Goal: Transaction & Acquisition: Subscribe to service/newsletter

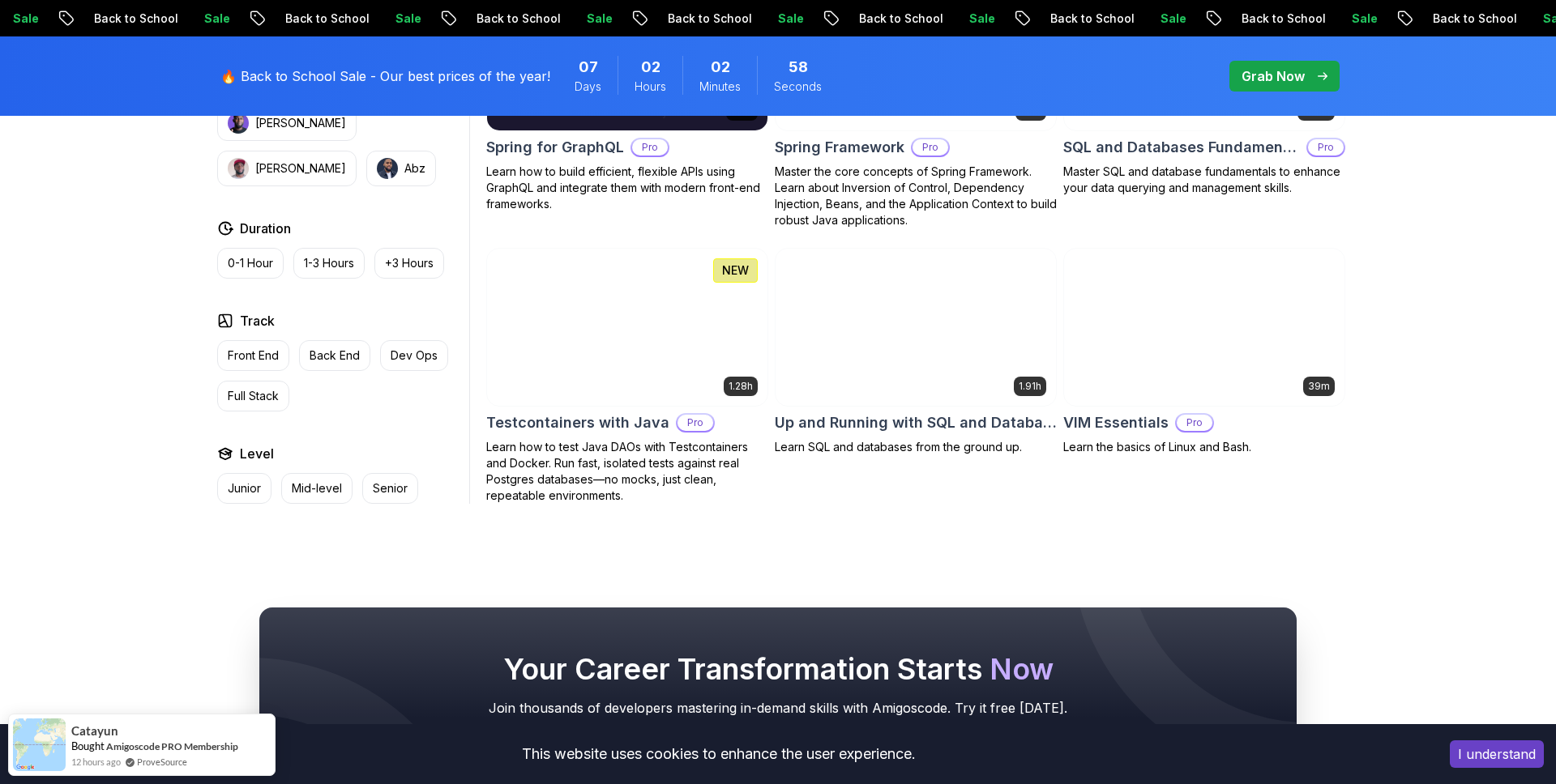
scroll to position [4264, 0]
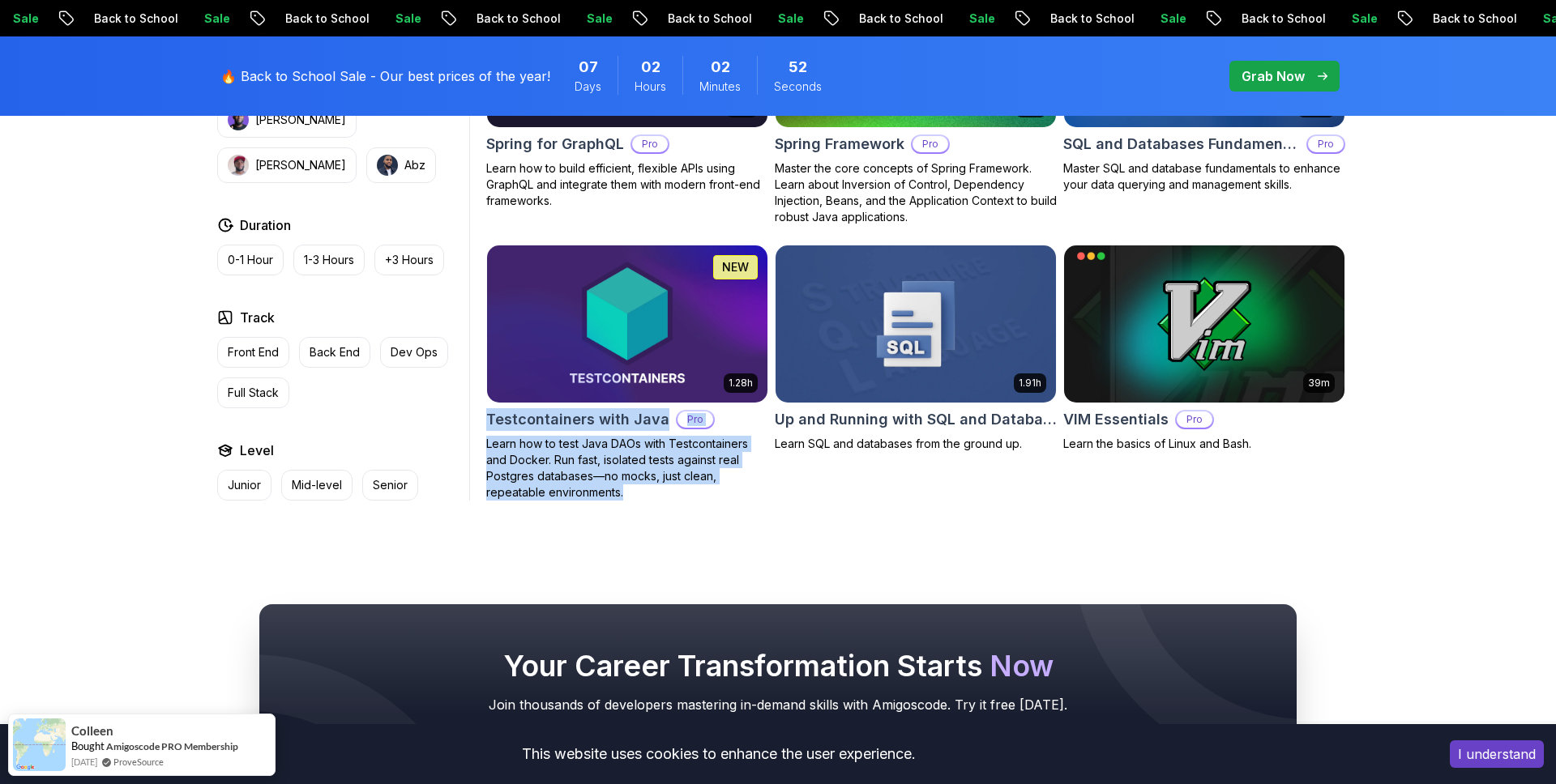
drag, startPoint x: 478, startPoint y: 408, endPoint x: 685, endPoint y: 483, distance: 220.2
copy div "Testcontainers with Java Pro Learn how to test Java DAOs with Testcontainers an…"
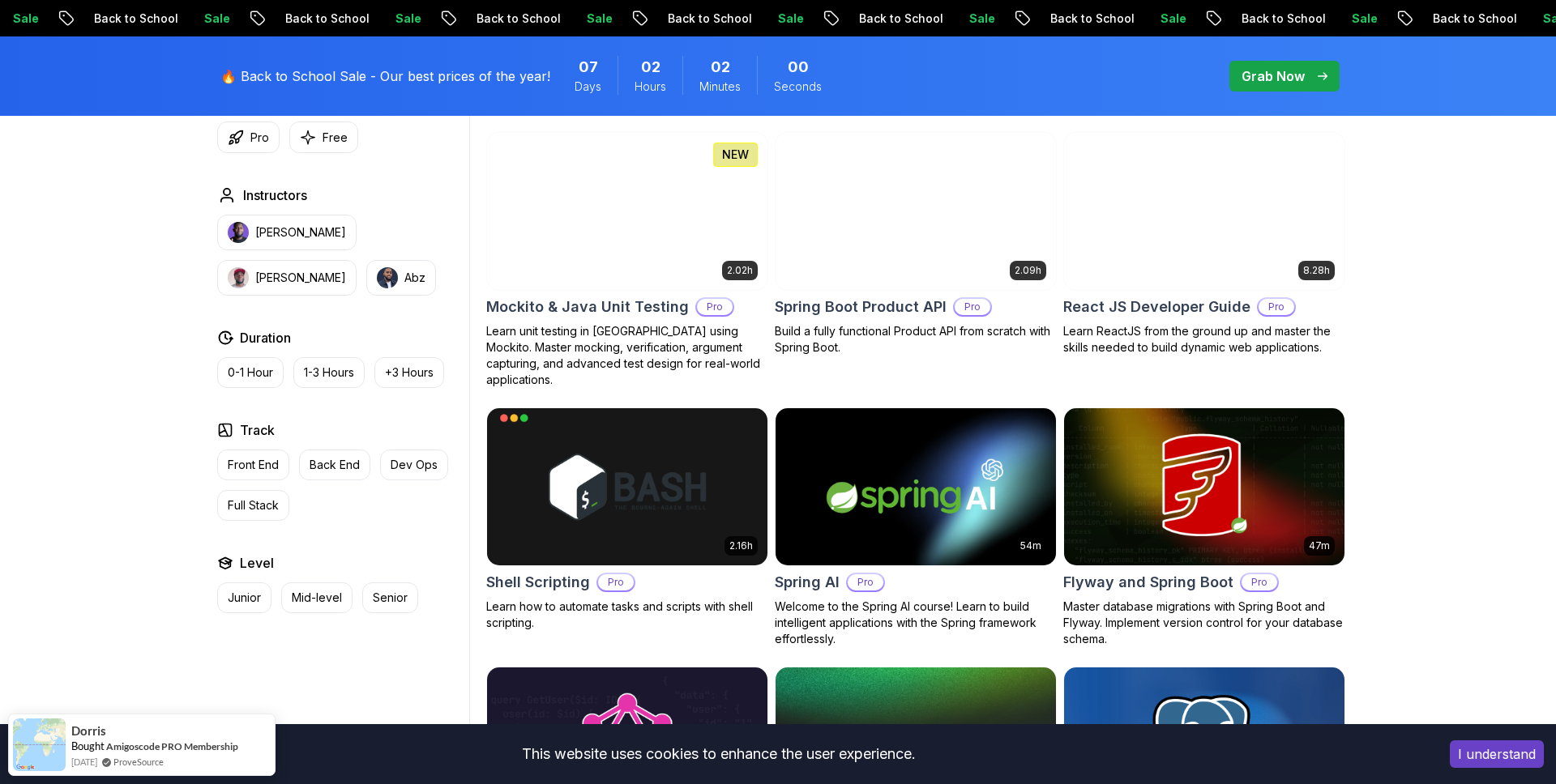
scroll to position [3567, 0]
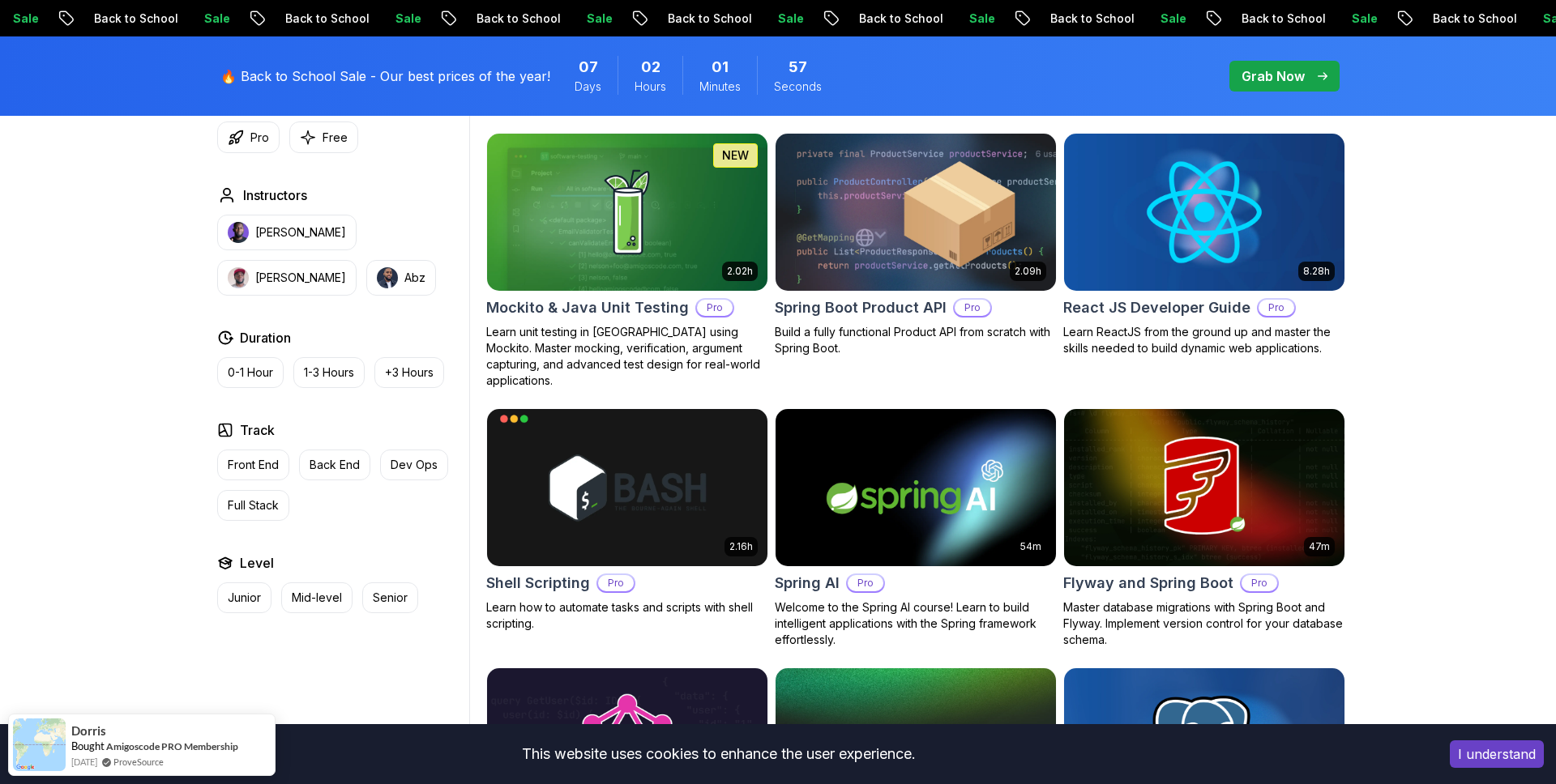
click at [1274, 79] on p "Grab Now" at bounding box center [1273, 75] width 64 height 19
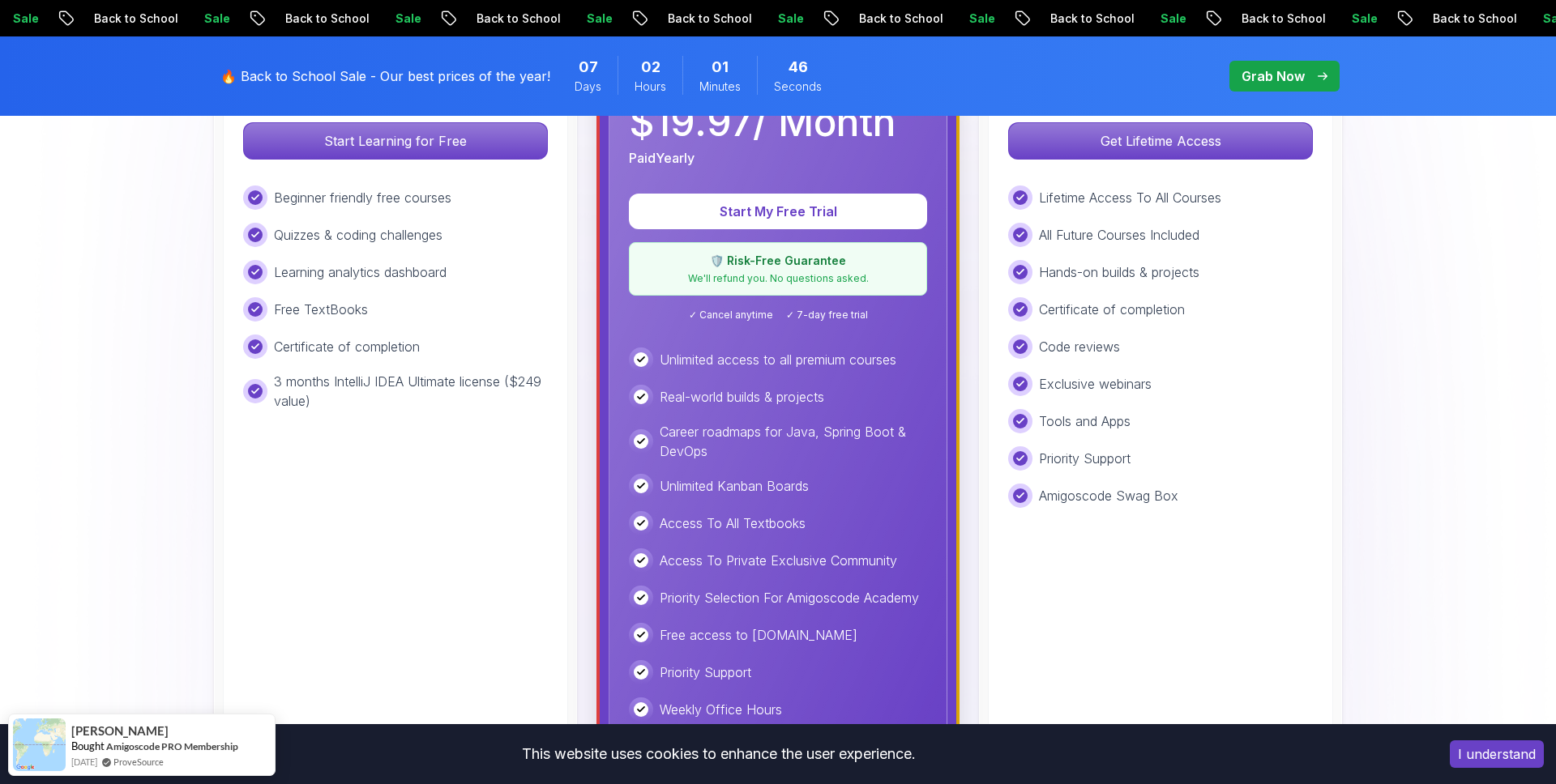
scroll to position [404, 0]
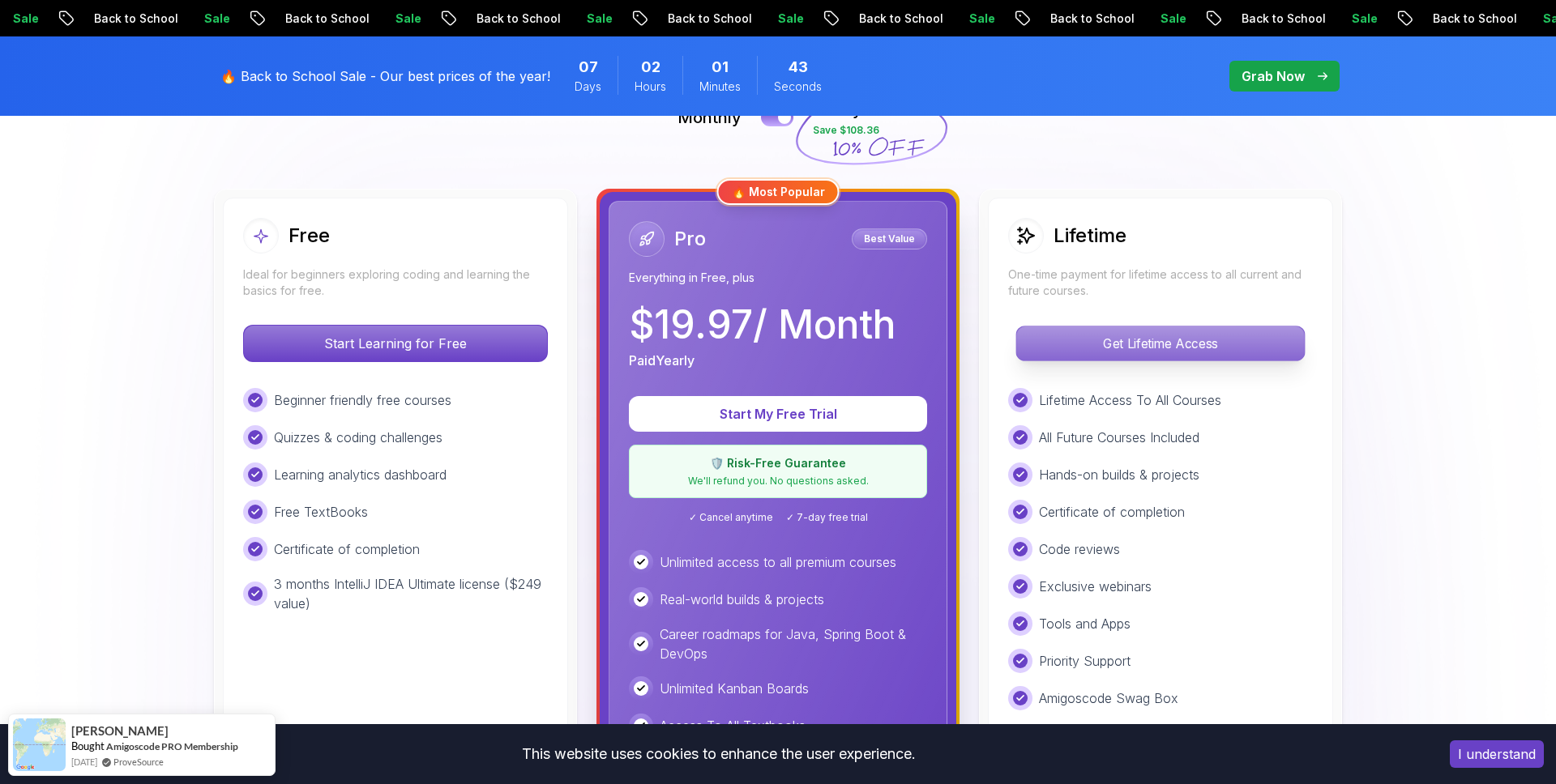
click at [1124, 354] on p "Get Lifetime Access" at bounding box center [1160, 344] width 288 height 34
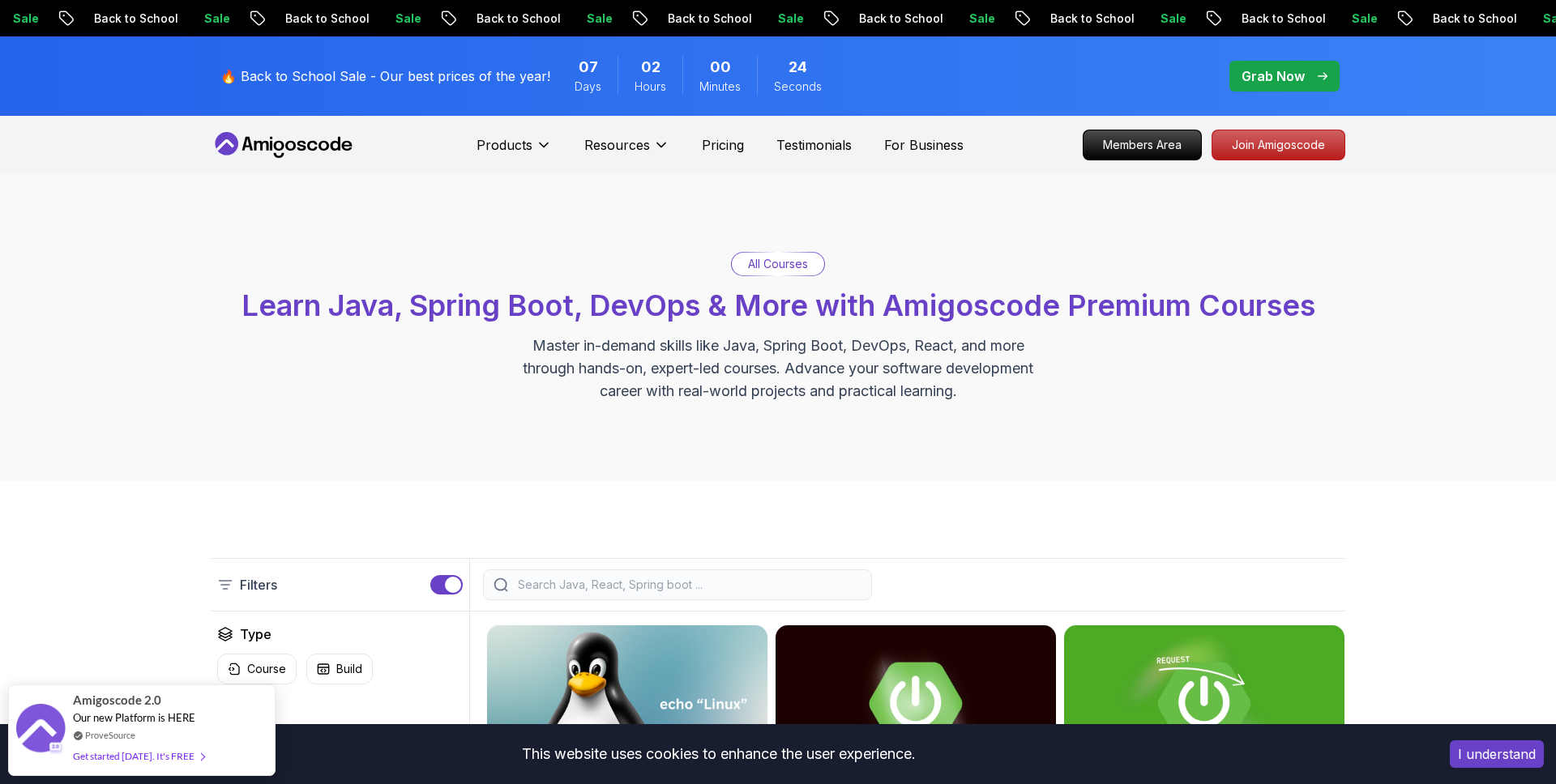
click at [650, 576] on div at bounding box center [677, 584] width 389 height 31
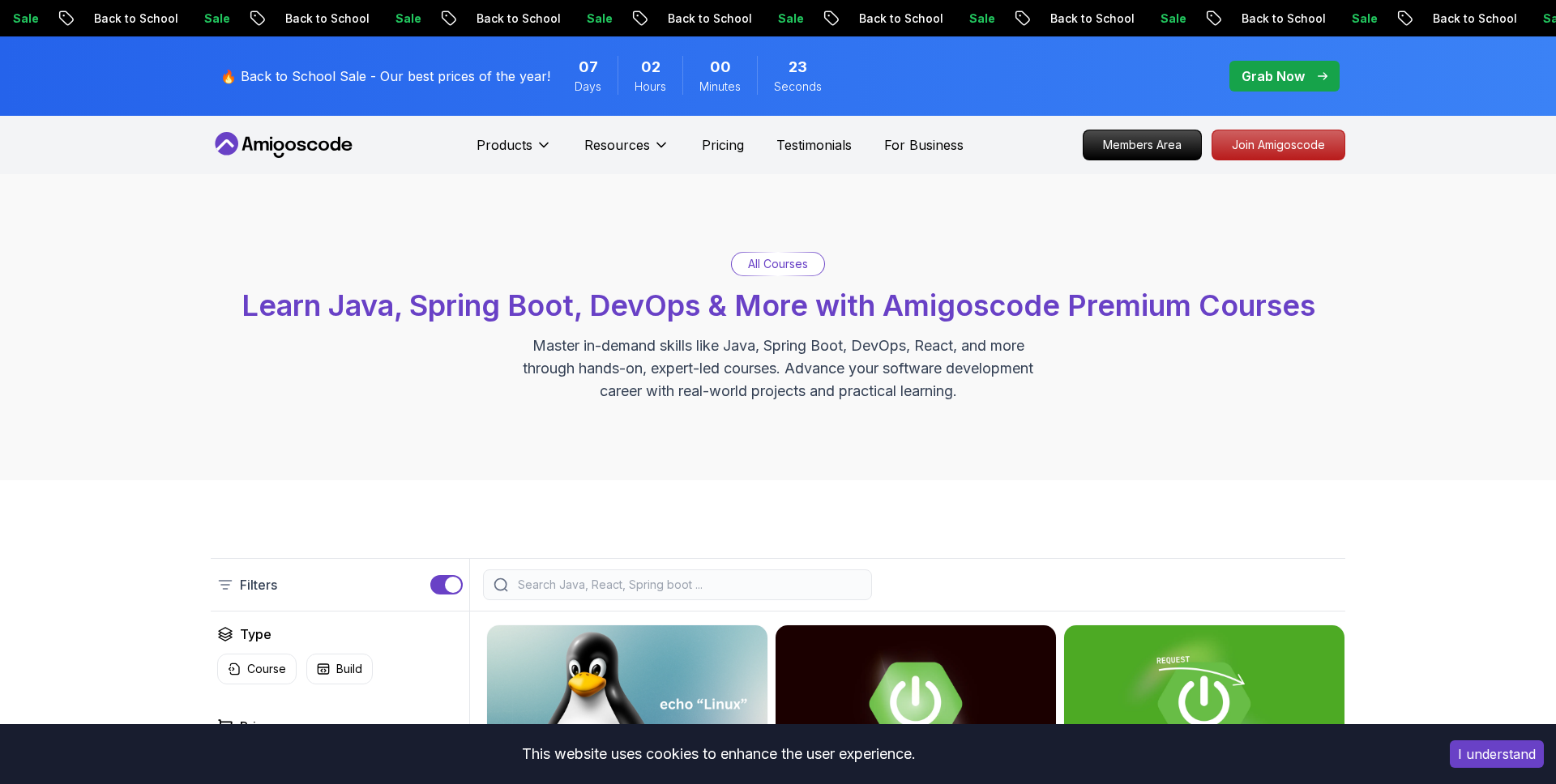
click at [650, 577] on input "search" at bounding box center [687, 584] width 347 height 16
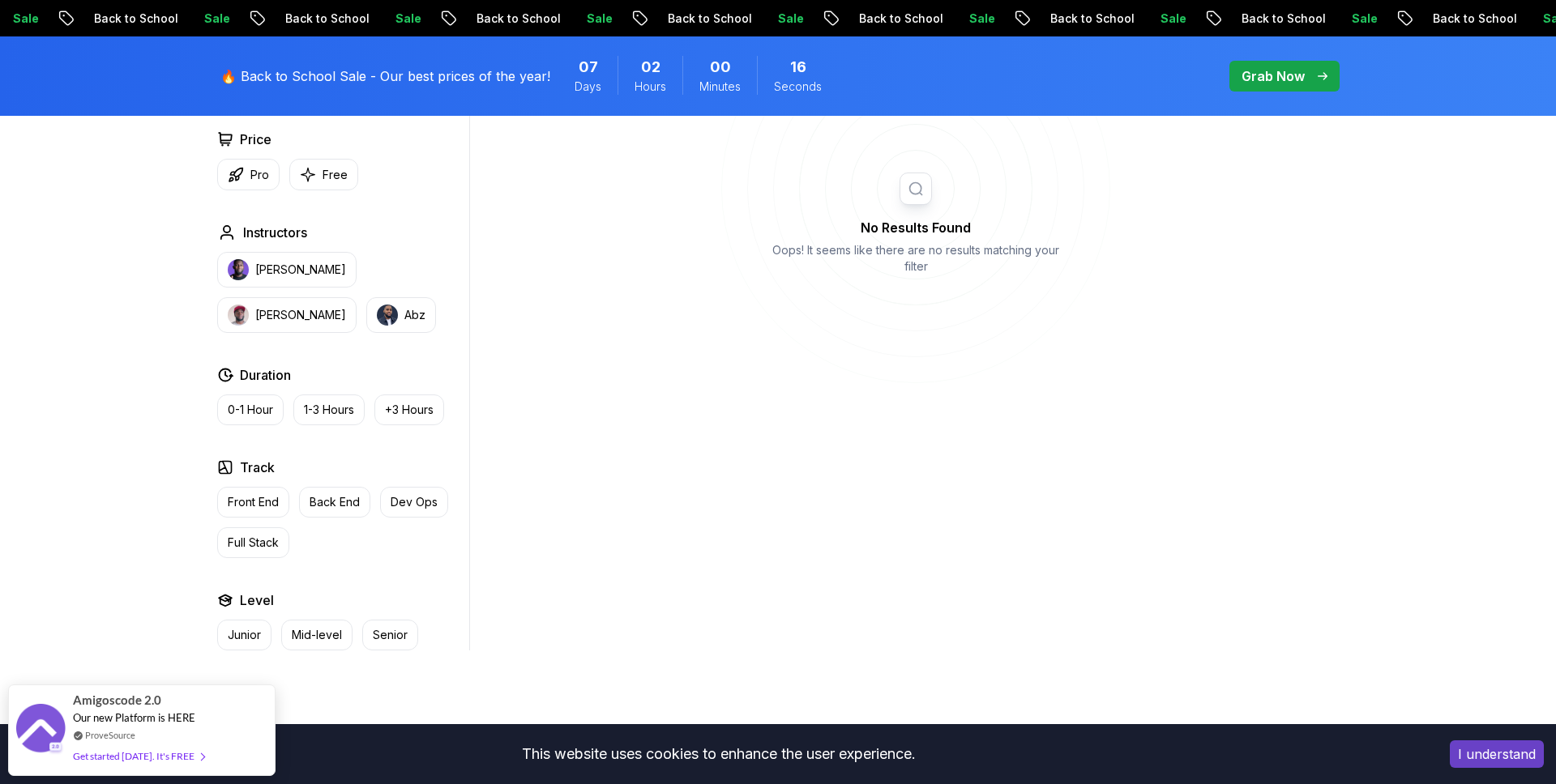
scroll to position [699, 0]
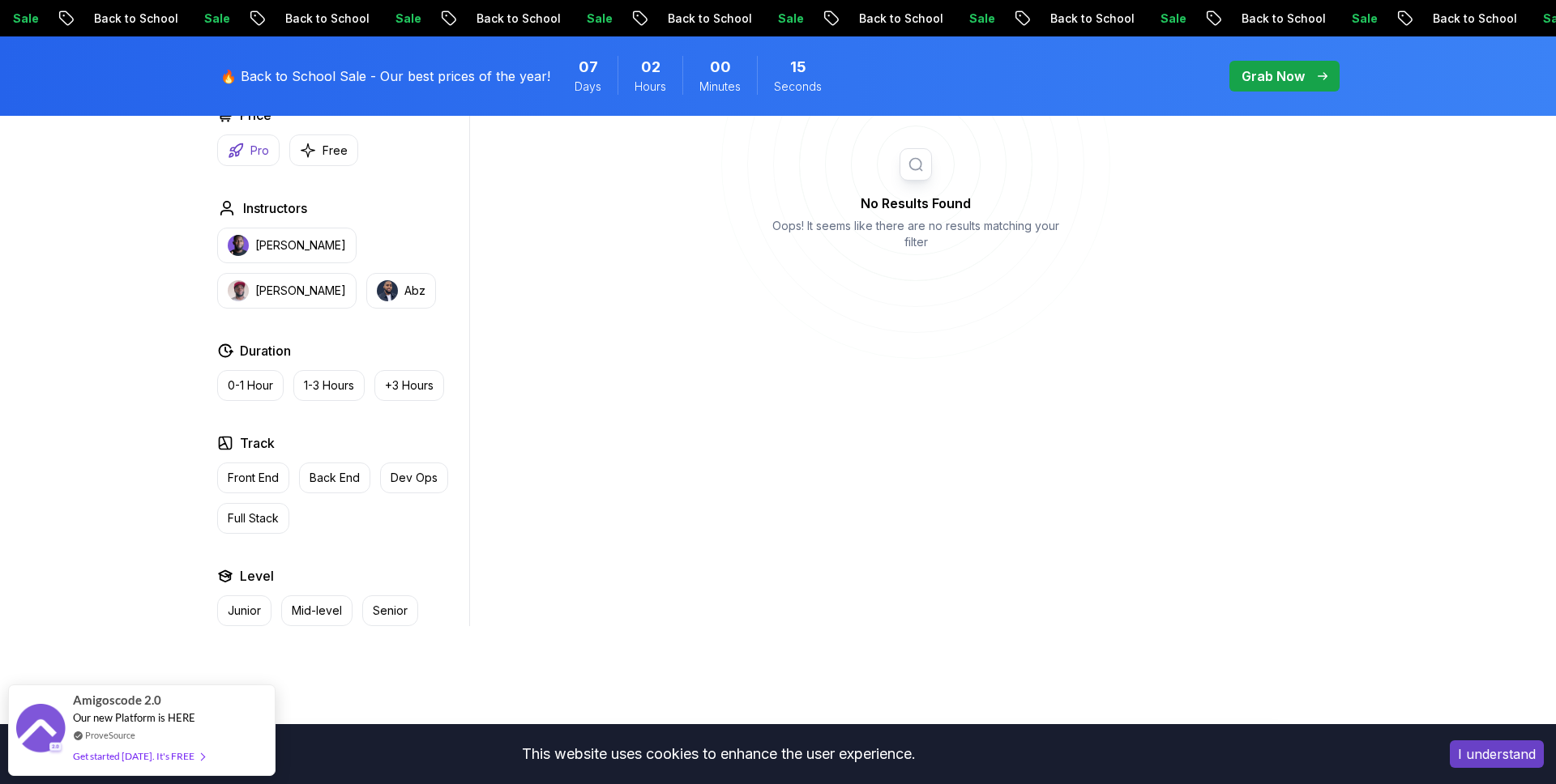
click at [241, 152] on icon "button" at bounding box center [235, 150] width 16 height 16
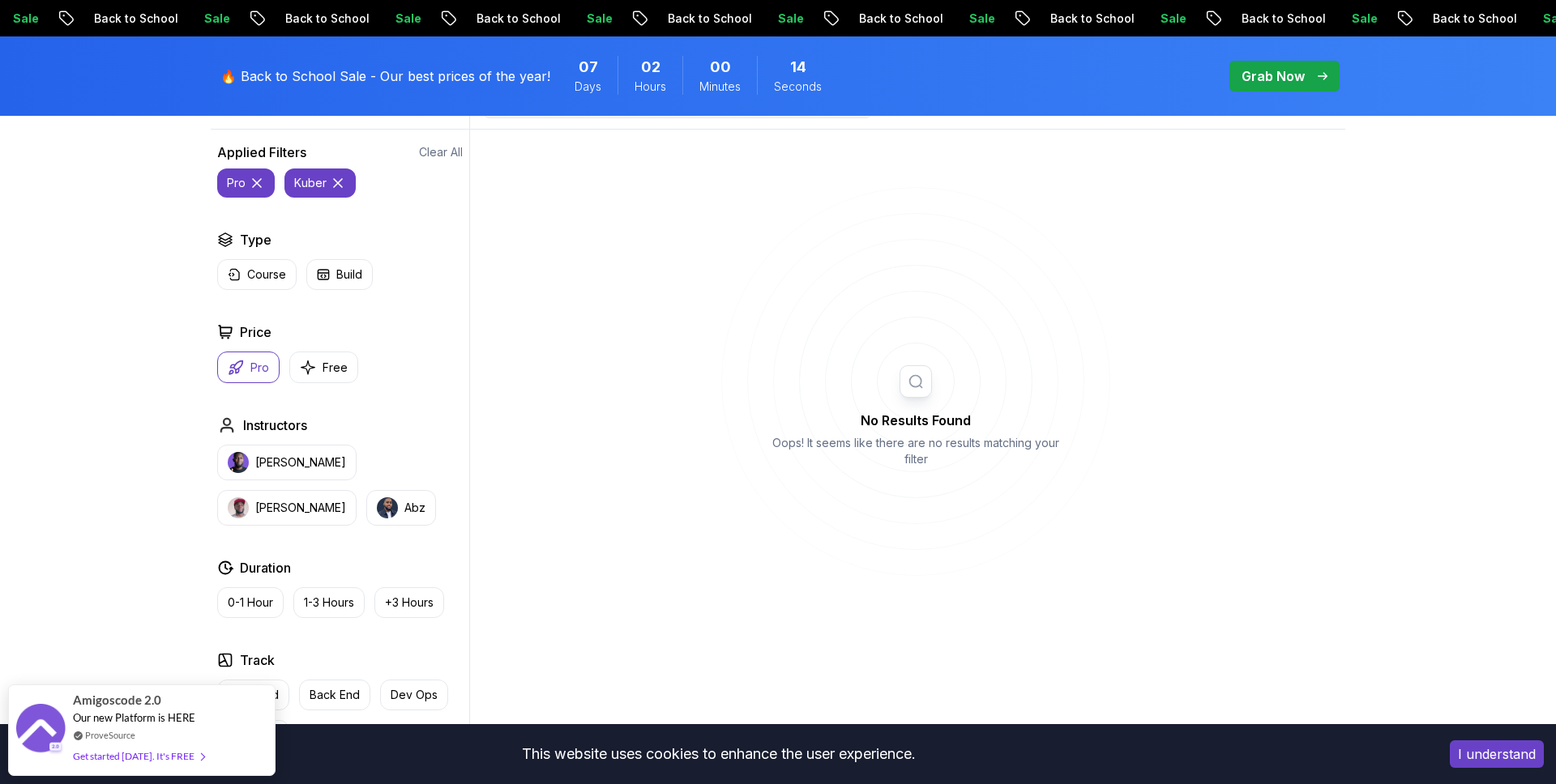
scroll to position [227, 0]
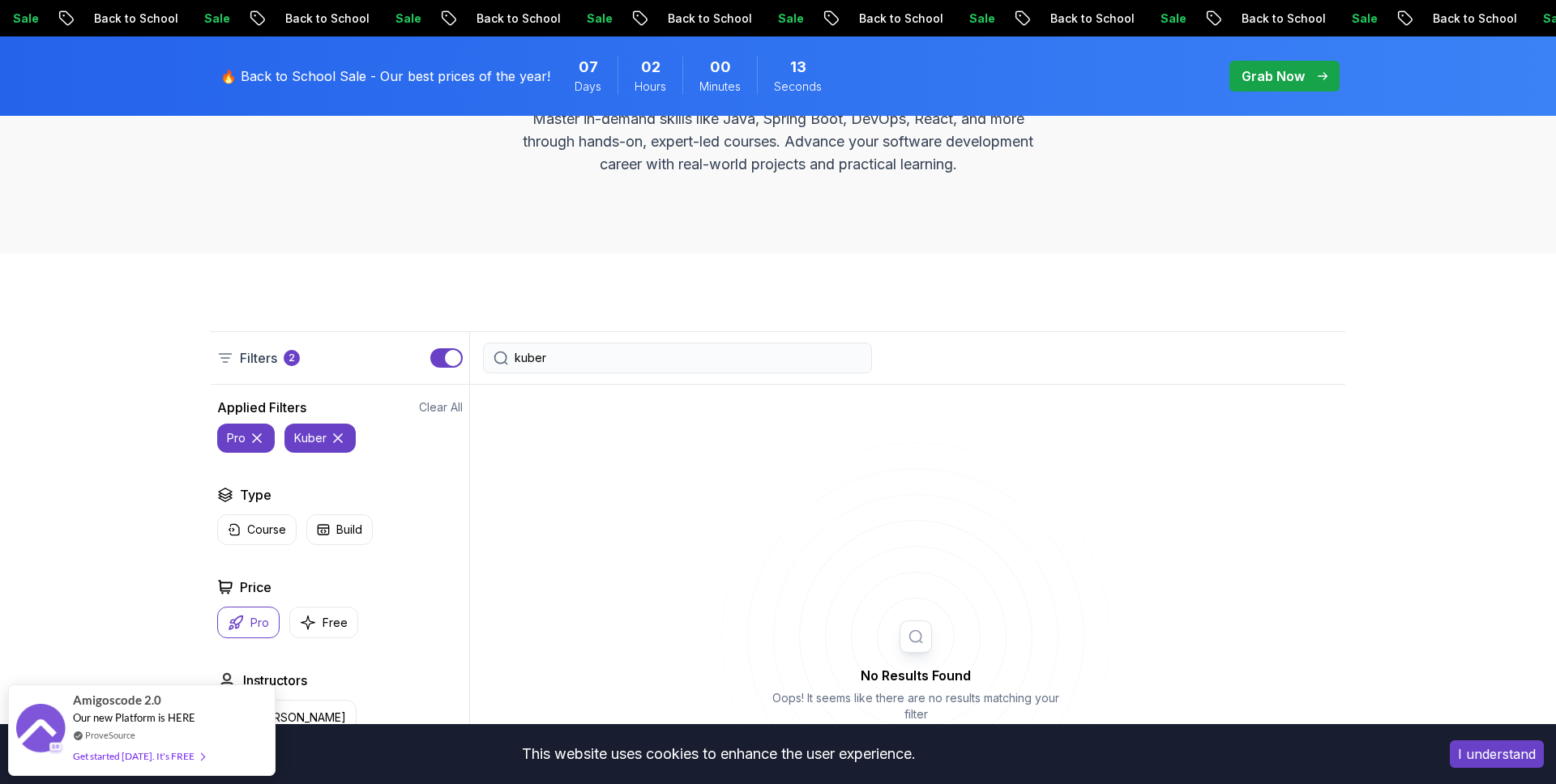
click at [606, 350] on input "kuber" at bounding box center [687, 358] width 347 height 16
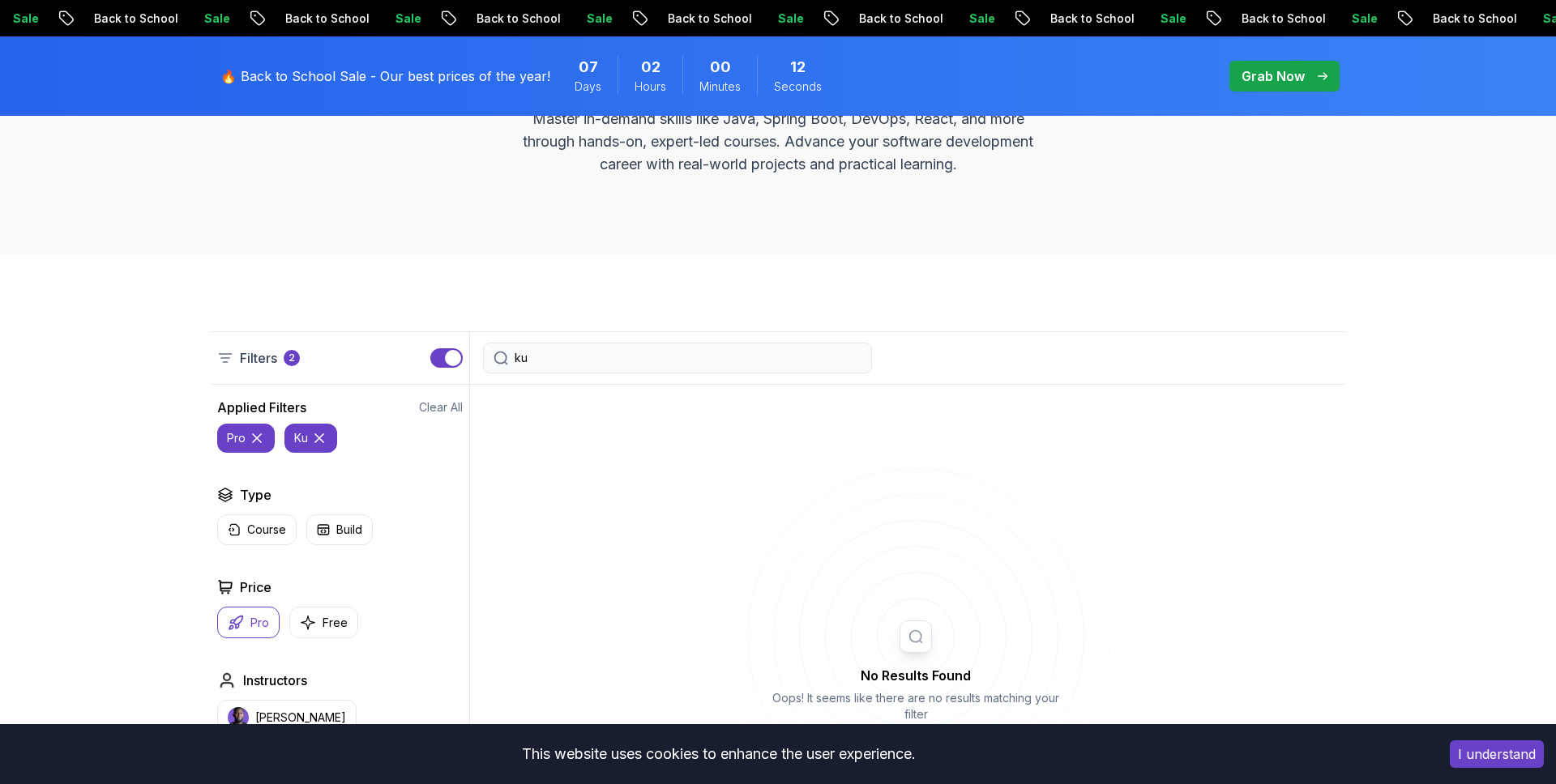
type input "k"
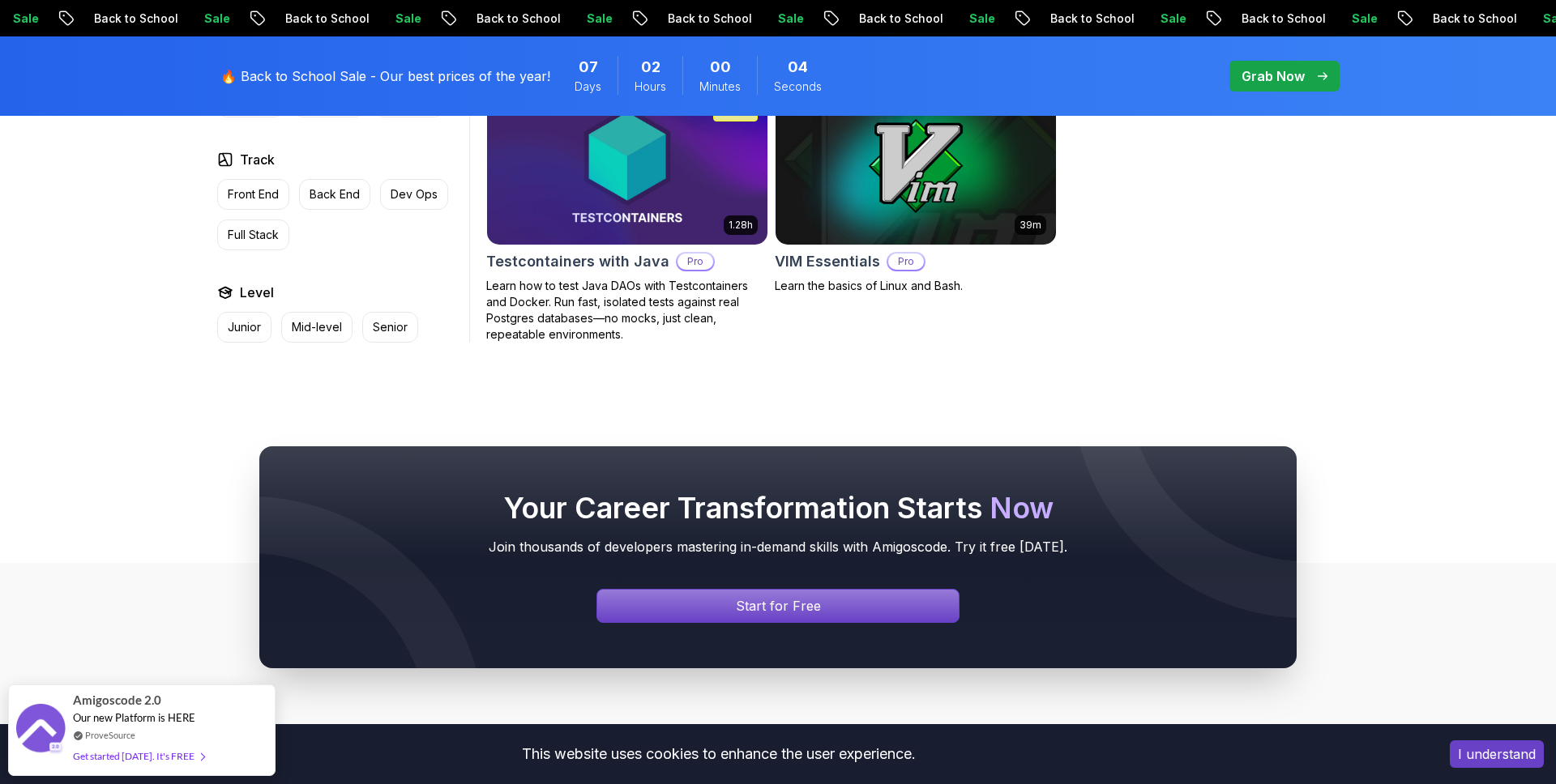
scroll to position [3677, 0]
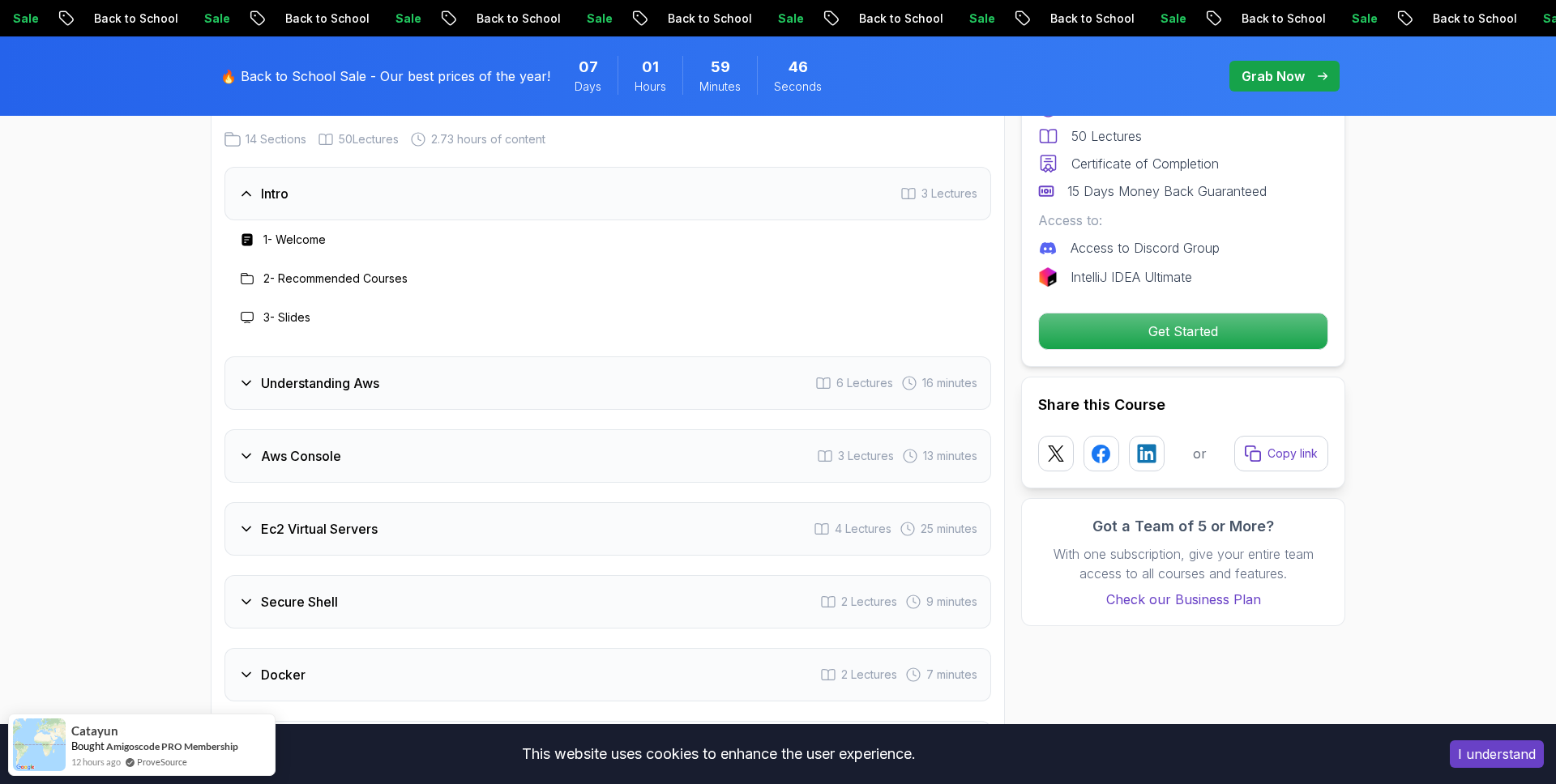
scroll to position [2106, 0]
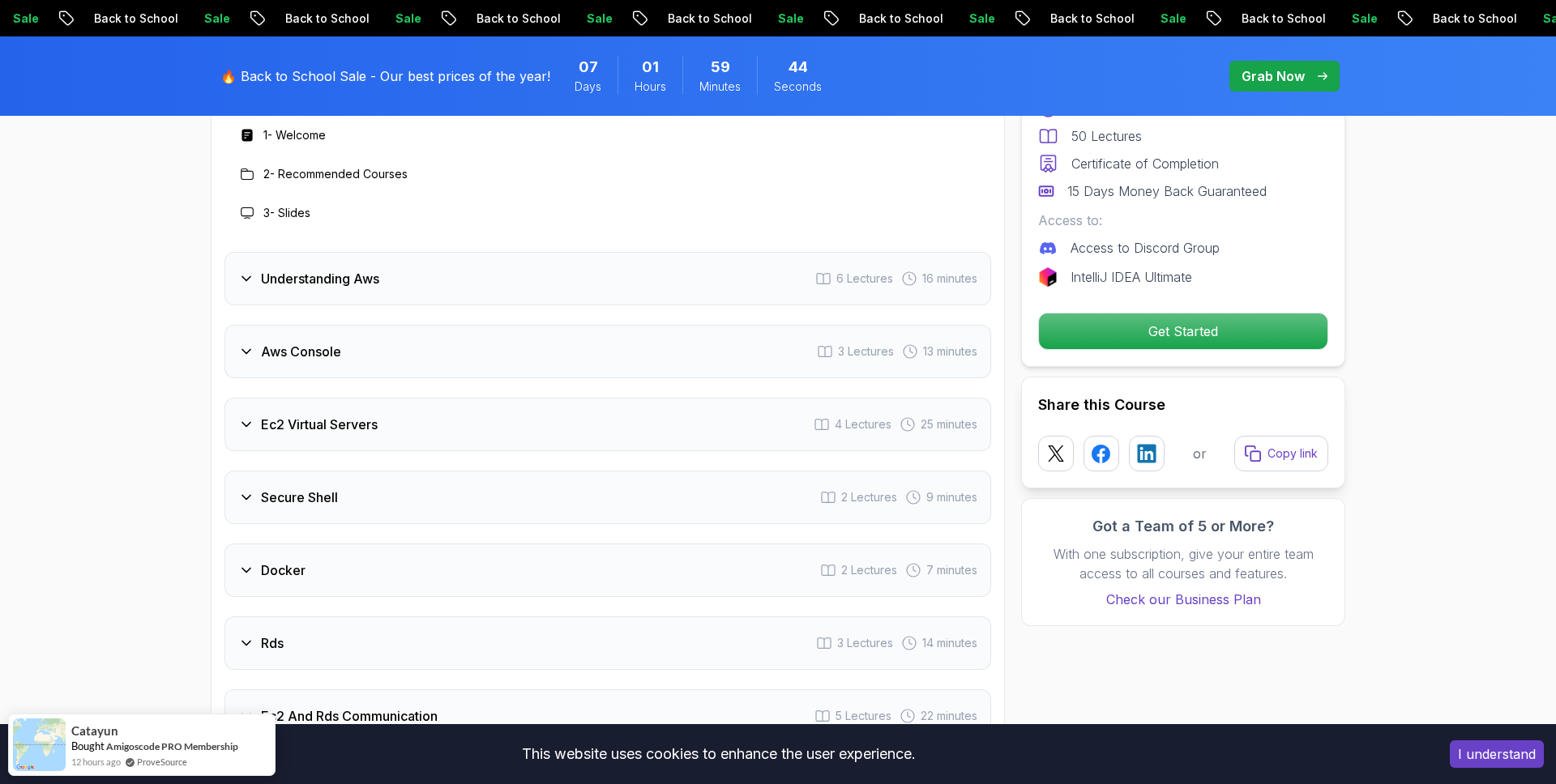
click at [767, 437] on div "Ec2 Virtual Servers 4 Lectures 25 minutes" at bounding box center [607, 425] width 767 height 53
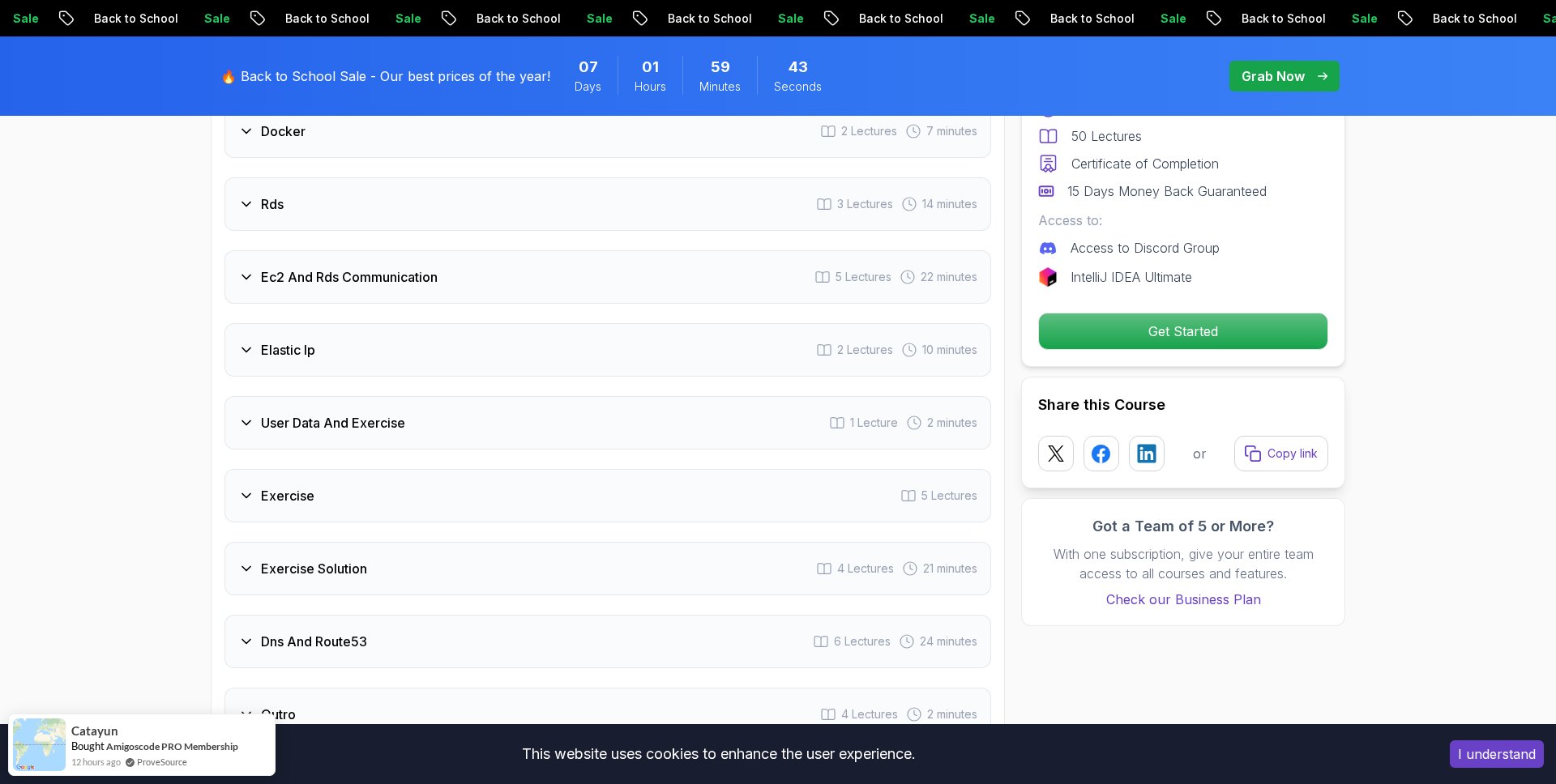
scroll to position [2803, 0]
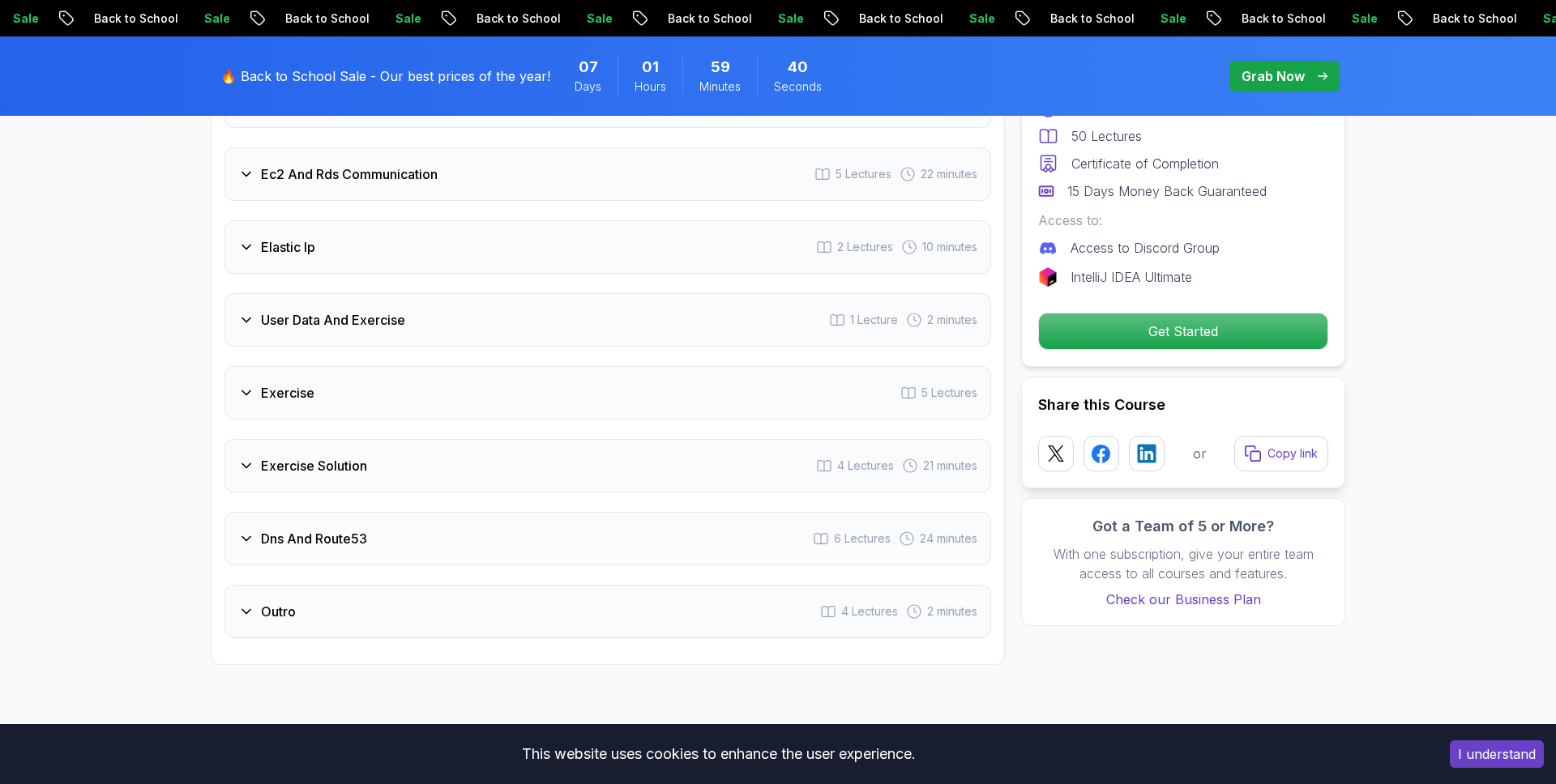
click at [629, 344] on div "User Data And Exercise 1 Lecture 2 minutes" at bounding box center [607, 320] width 767 height 53
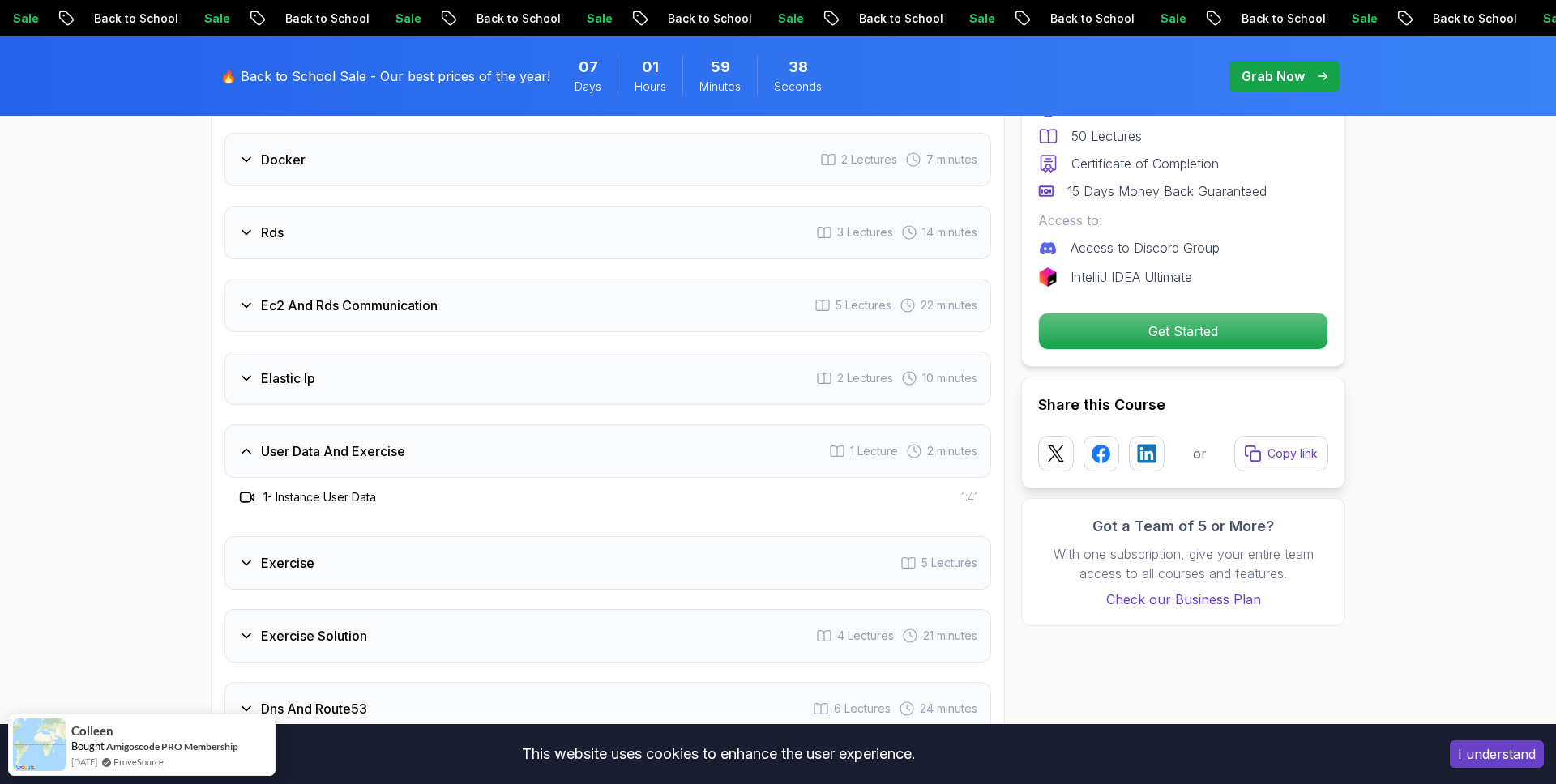
scroll to position [2314, 0]
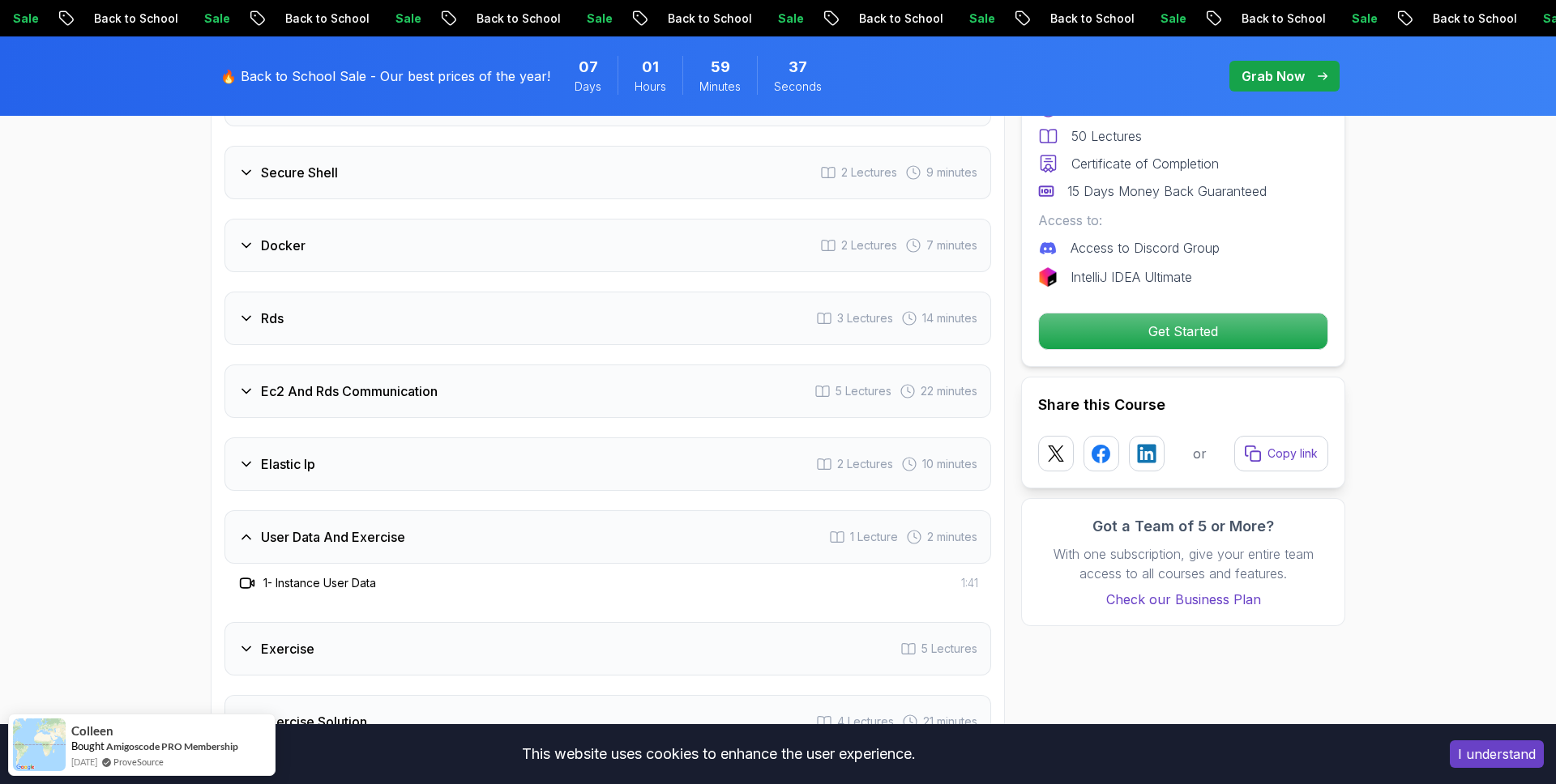
click at [641, 395] on div "Ec2 And Rds Communication 5 Lectures 22 minutes" at bounding box center [607, 391] width 767 height 53
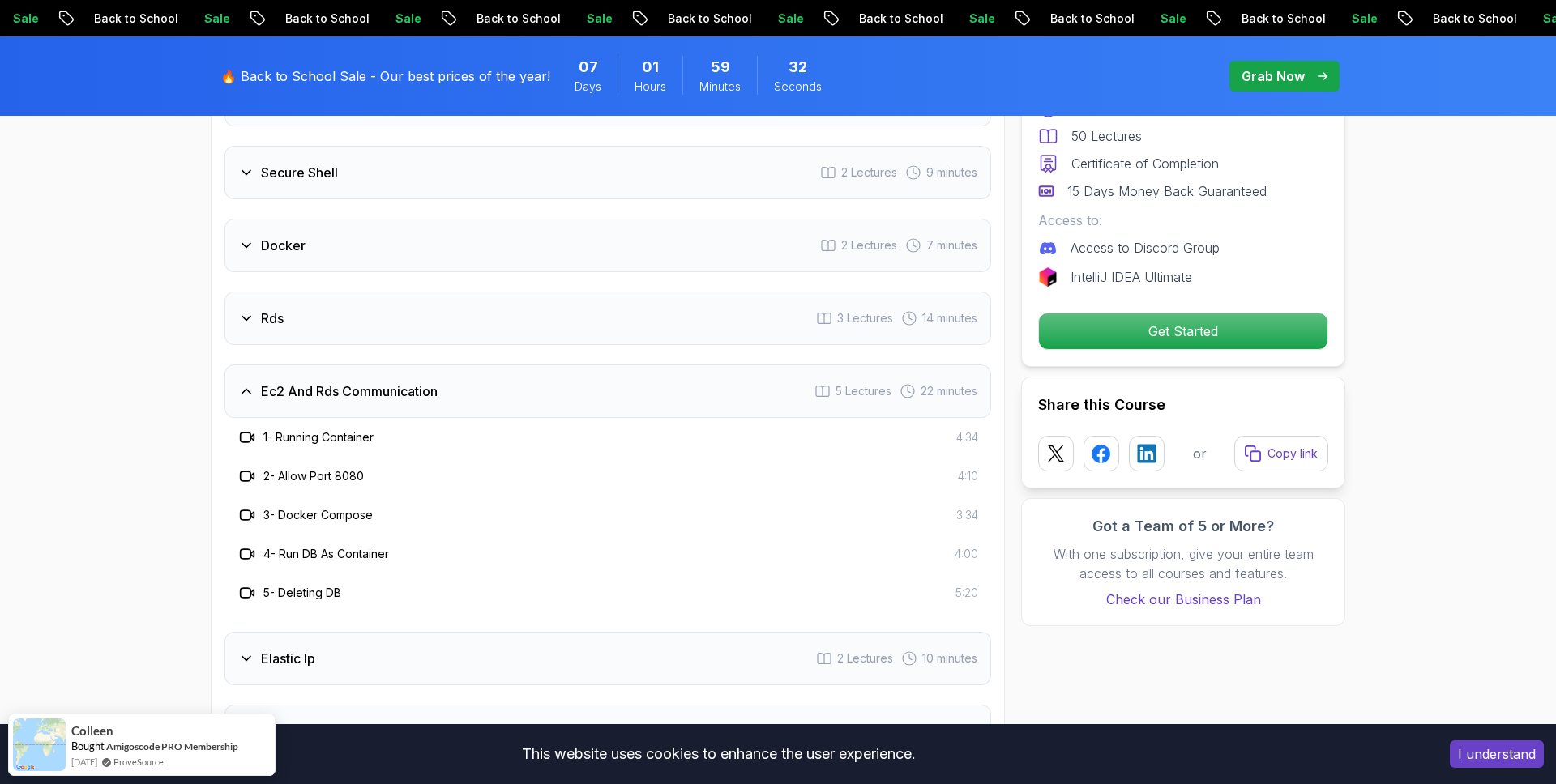
click at [624, 449] on div "1 - Running Container 4:34" at bounding box center [607, 437] width 767 height 39
click at [344, 438] on h3 "1 - Running Container" at bounding box center [319, 437] width 110 height 16
click at [1130, 334] on p "Get Started" at bounding box center [1183, 331] width 274 height 34
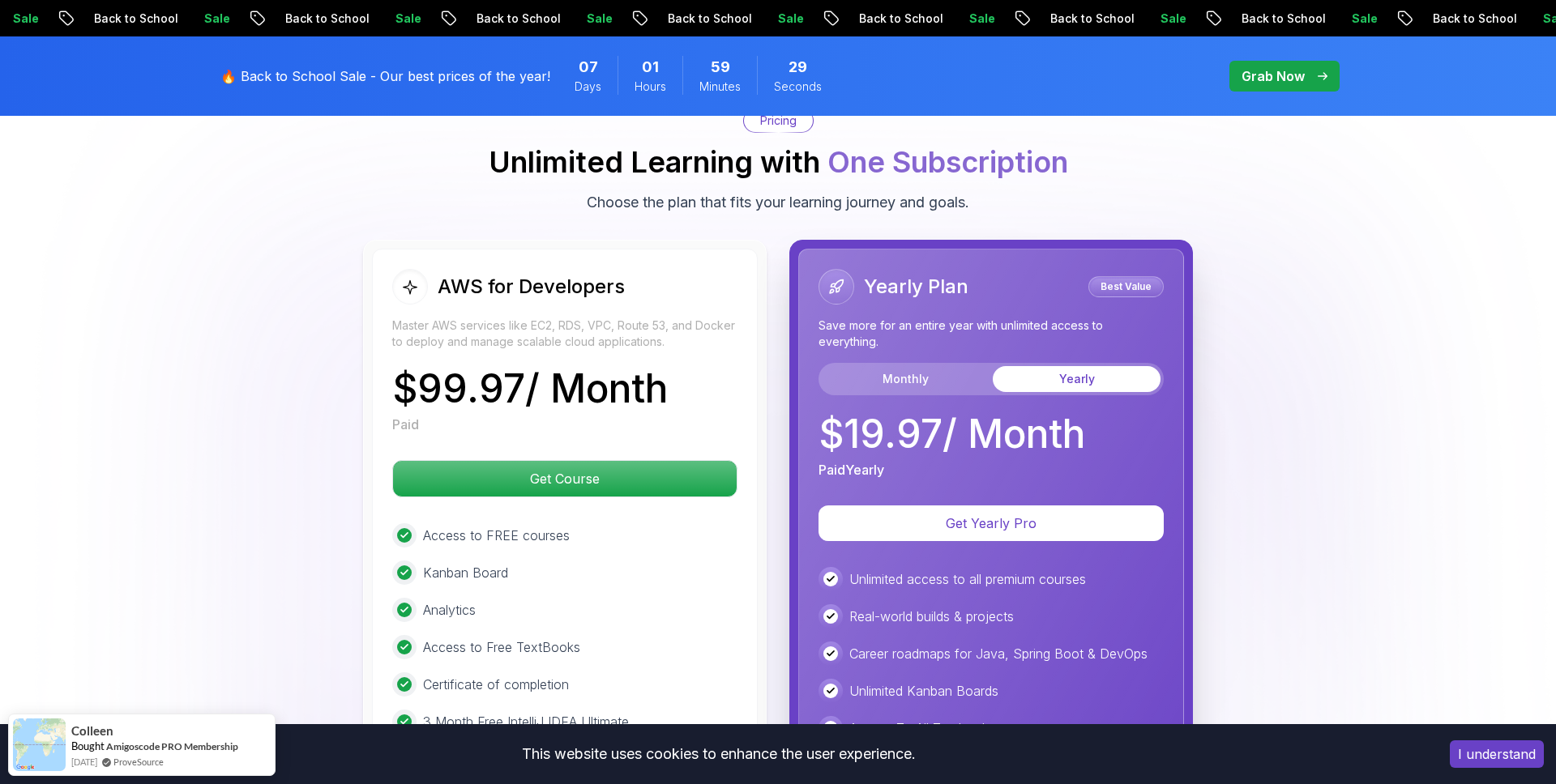
scroll to position [3495, 0]
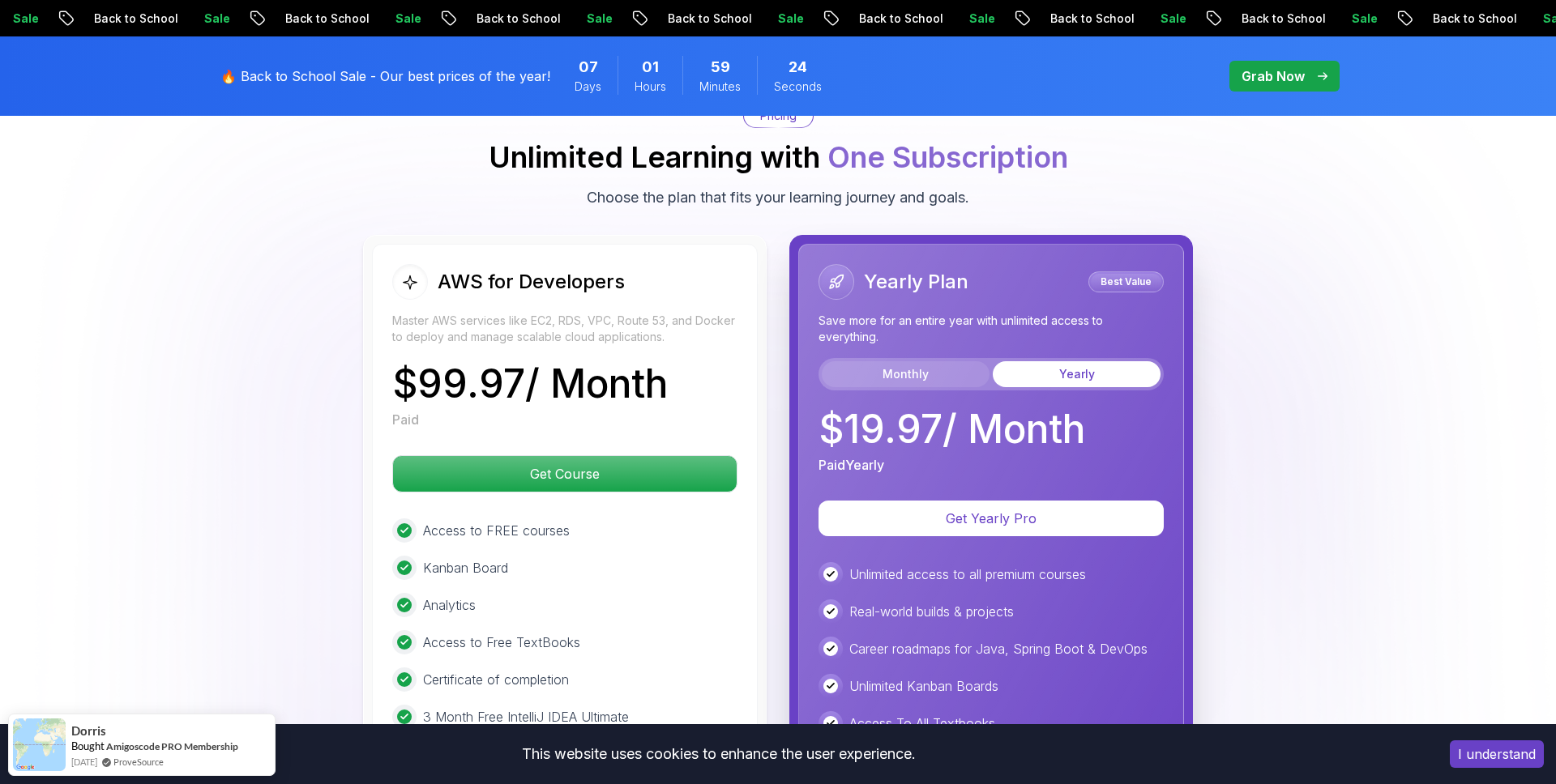
click at [957, 379] on button "Monthly" at bounding box center [906, 374] width 168 height 26
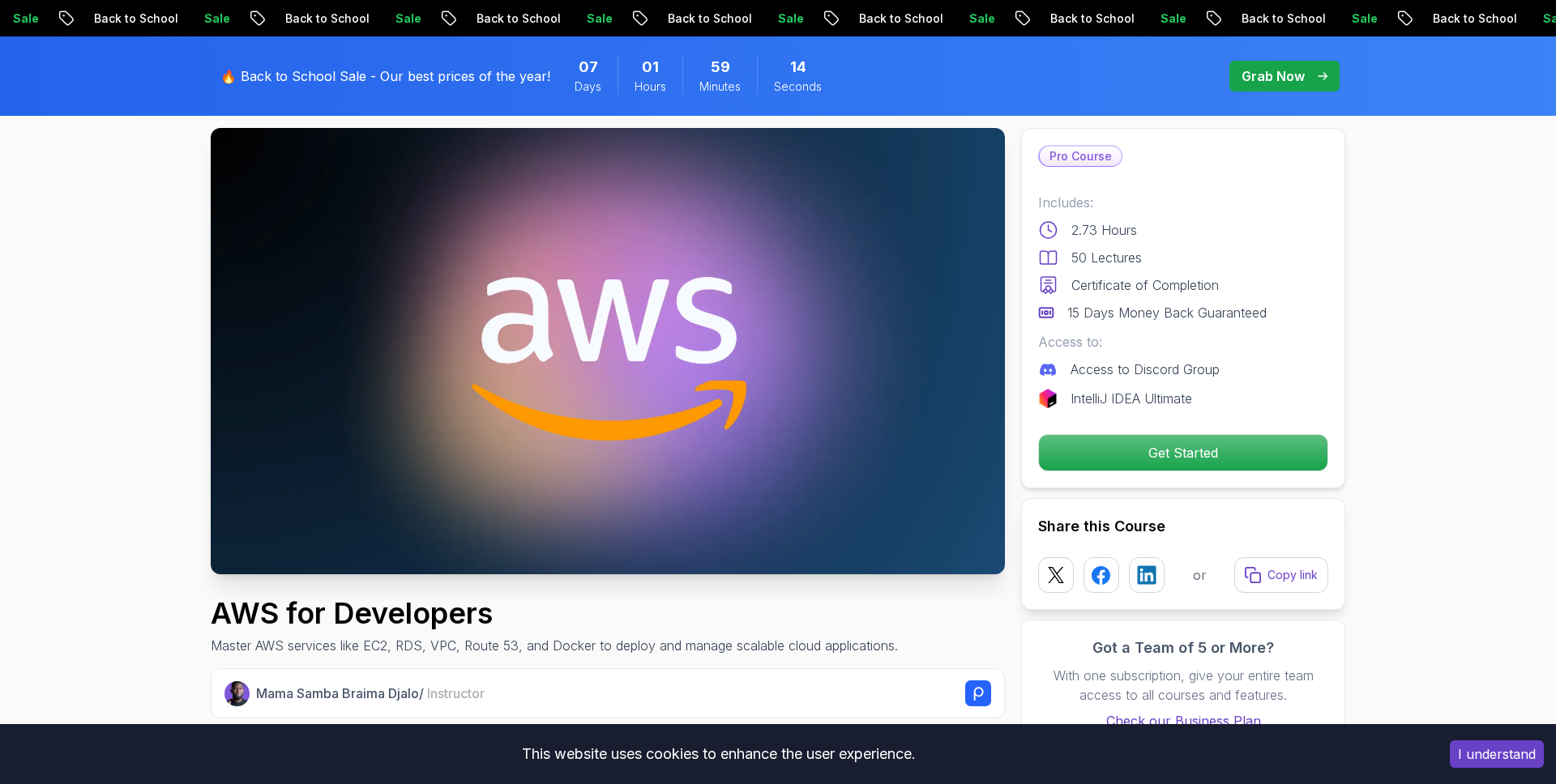
scroll to position [285, 0]
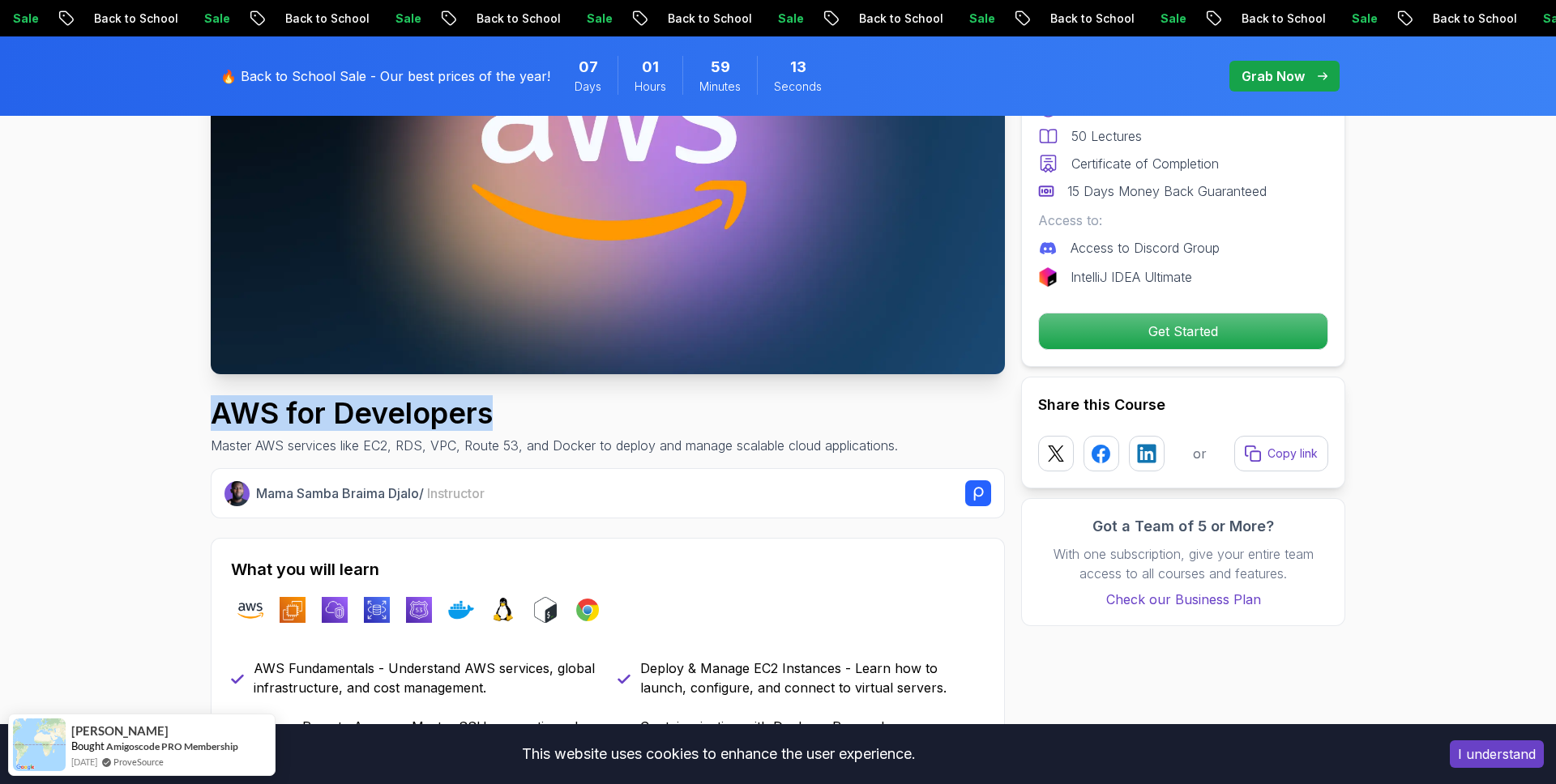
drag, startPoint x: 472, startPoint y: 414, endPoint x: 195, endPoint y: 417, distance: 277.0
copy h1 "AWS for Developers"
